Goal: Information Seeking & Learning: Find specific fact

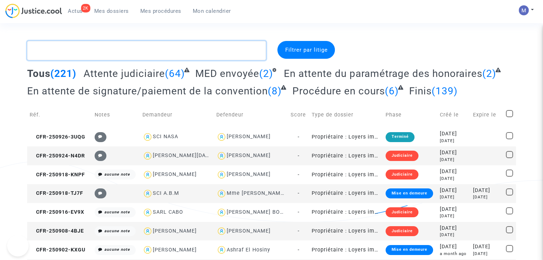
click at [100, 47] on textarea at bounding box center [146, 50] width 239 height 19
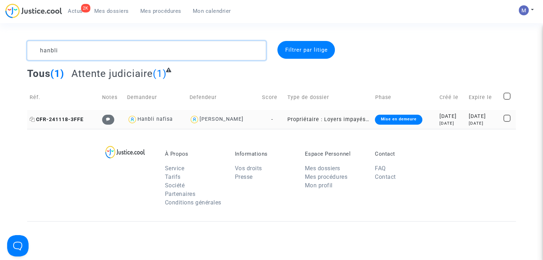
type textarea "hanbli"
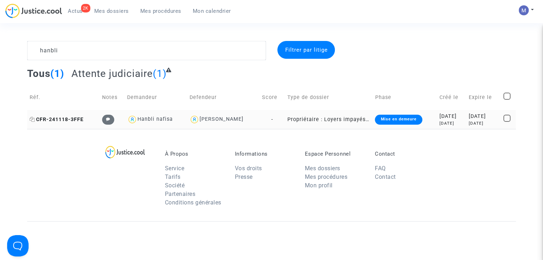
click at [66, 120] on span "CFR-241118-3FFE" at bounding box center [57, 120] width 54 height 6
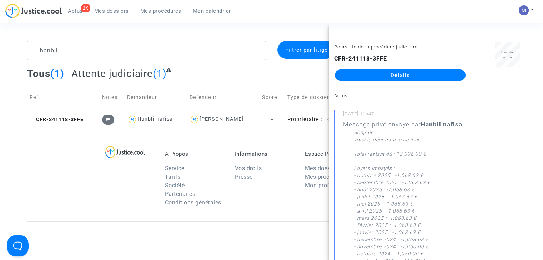
click at [412, 70] on link "Détails" at bounding box center [400, 75] width 131 height 11
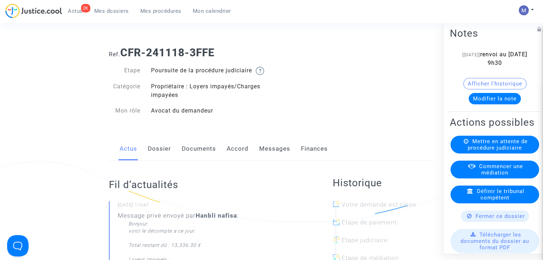
click at [274, 156] on link "Messages" at bounding box center [274, 149] width 31 height 24
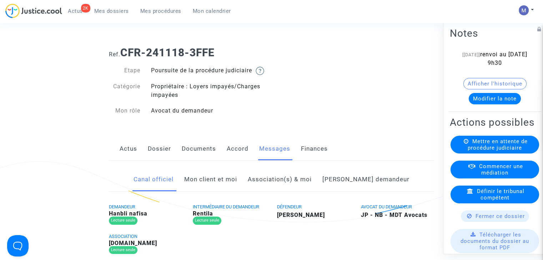
click at [237, 189] on link "Mon client et moi" at bounding box center [210, 180] width 53 height 24
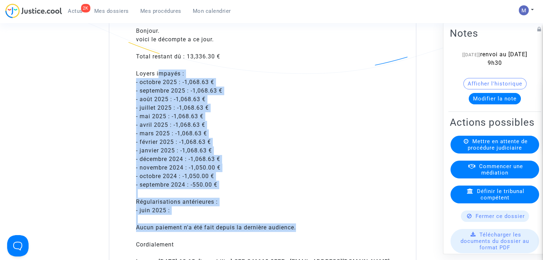
scroll to position [428, 0]
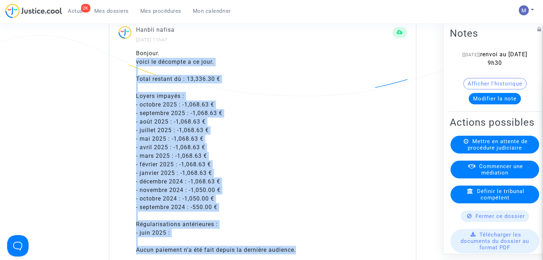
drag, startPoint x: 317, startPoint y: 189, endPoint x: 141, endPoint y: 67, distance: 213.7
click at [131, 71] on div "Bonjour. voici le décompte a ce jour. Total restant dû : 13,336.30 € Loyers imp…" at bounding box center [262, 175] width 307 height 252
copy div "voici le décompte a ce jour. Total restant dû : 13,336.30 € Loyers impayés : - …"
click at [171, 238] on div "- juin 2025 :" at bounding box center [271, 233] width 271 height 9
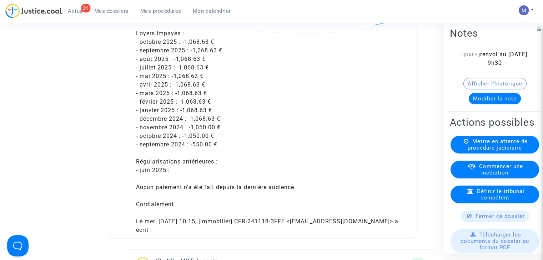
scroll to position [500, 0]
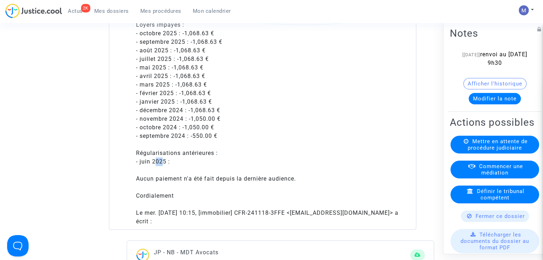
drag, startPoint x: 154, startPoint y: 170, endPoint x: 164, endPoint y: 171, distance: 10.0
click at [164, 166] on div "- juin 2025 :" at bounding box center [271, 162] width 271 height 9
drag, startPoint x: 204, startPoint y: 66, endPoint x: 176, endPoint y: 66, distance: 28.2
click at [176, 64] on div "- juillet 2025 : -1,068.63 €" at bounding box center [271, 59] width 271 height 9
copy div "-1,068.63"
